Goal: Find specific page/section: Find specific page/section

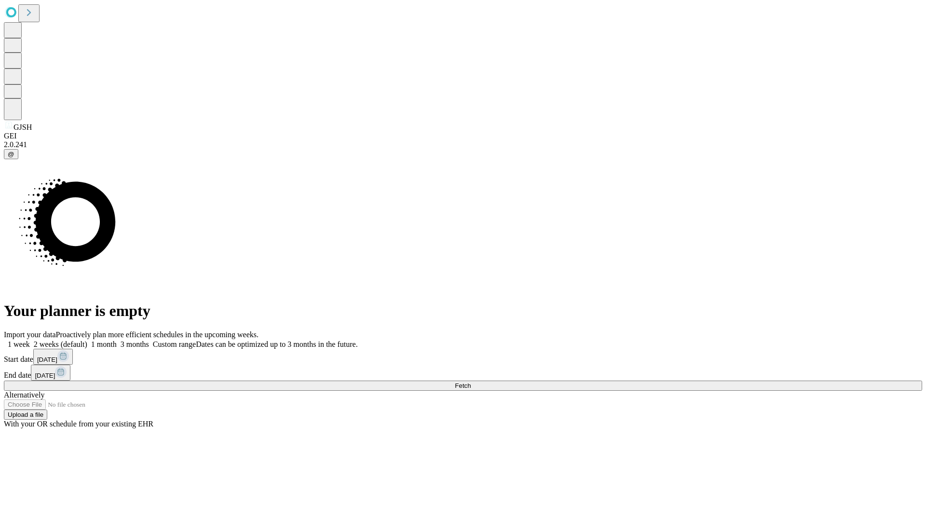
click at [470, 382] on span "Fetch" at bounding box center [463, 385] width 16 height 7
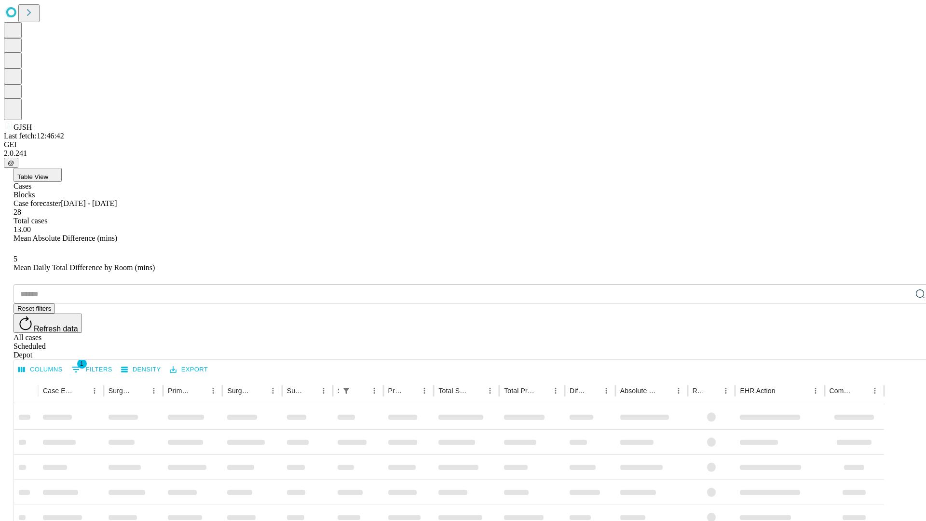
click at [48, 173] on span "Table View" at bounding box center [32, 176] width 31 height 7
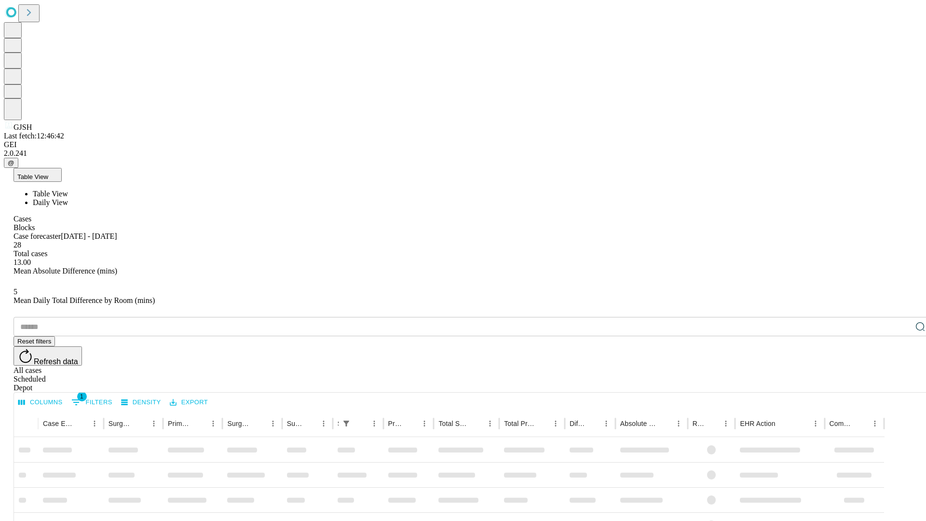
click at [68, 198] on span "Daily View" at bounding box center [50, 202] width 35 height 8
